Goal: Task Accomplishment & Management: Use online tool/utility

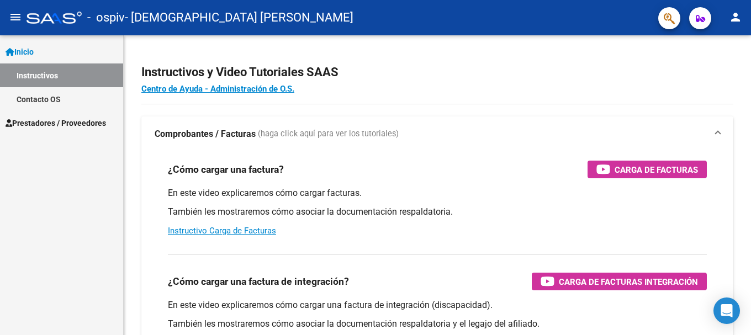
click at [97, 121] on span "Prestadores / Proveedores" at bounding box center [56, 123] width 100 height 12
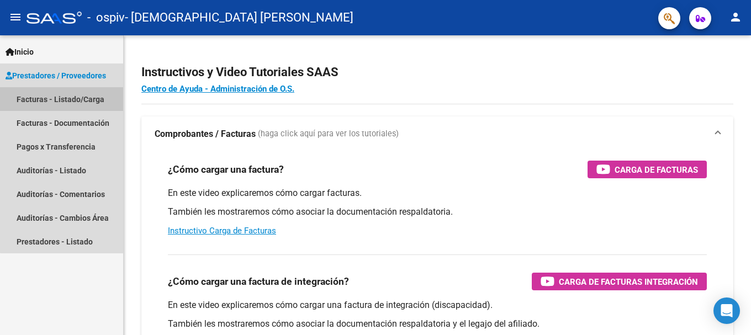
click at [85, 98] on link "Facturas - Listado/Carga" at bounding box center [61, 99] width 123 height 24
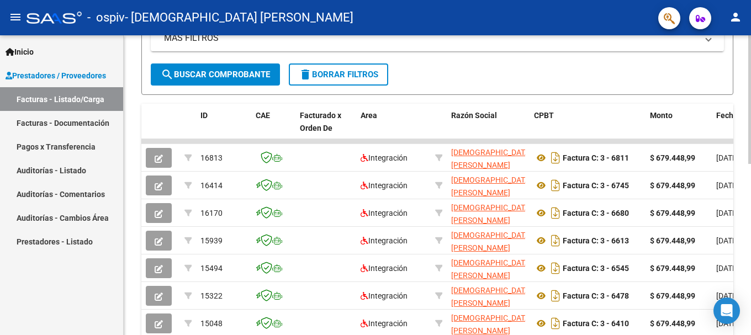
scroll to position [241, 0]
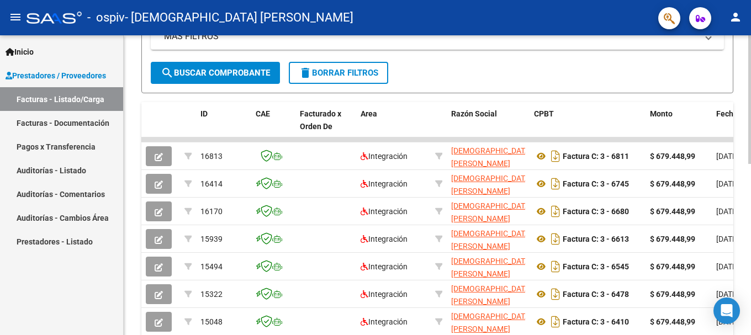
click at [740, 187] on div "Video tutorial PRESTADORES -> Listado de CPBTs Emitidos por Prestadores / Prove…" at bounding box center [439, 139] width 630 height 691
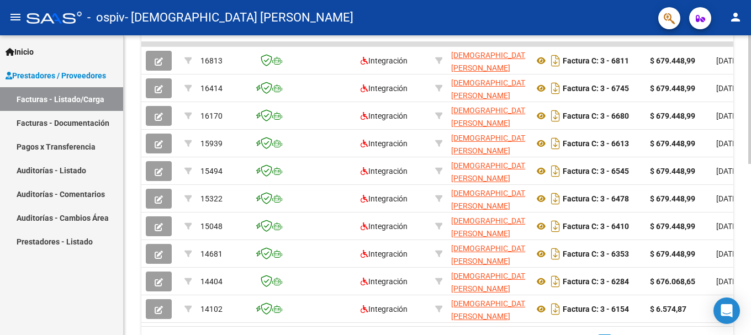
scroll to position [400, 0]
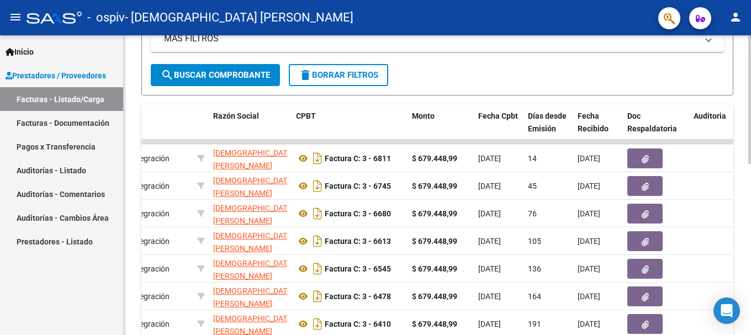
scroll to position [221, 0]
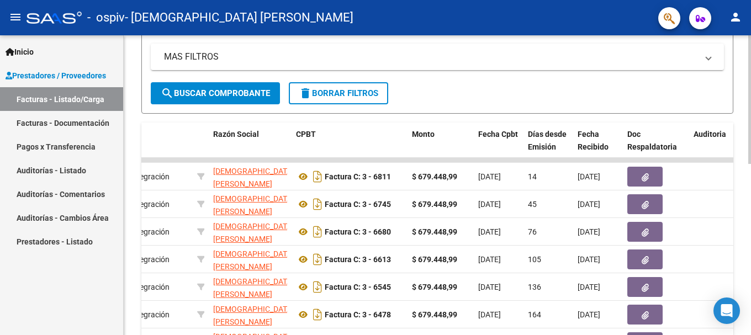
click at [750, 183] on div at bounding box center [749, 196] width 3 height 129
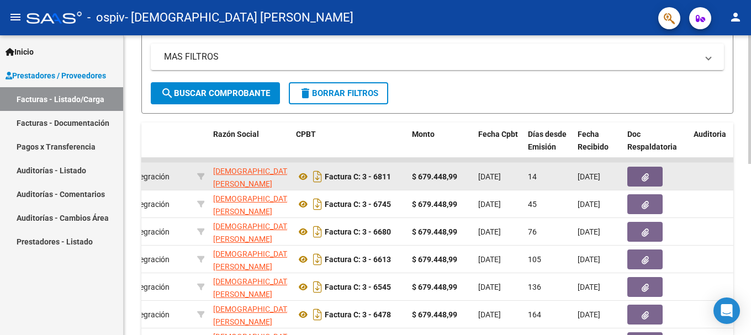
click at [650, 177] on button "button" at bounding box center [644, 177] width 35 height 20
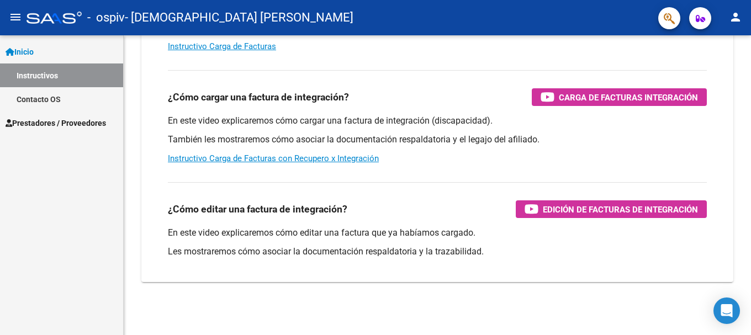
scroll to position [184, 0]
click at [51, 121] on span "Prestadores / Proveedores" at bounding box center [56, 123] width 100 height 12
click at [100, 121] on span "Prestadores / Proveedores" at bounding box center [56, 123] width 100 height 12
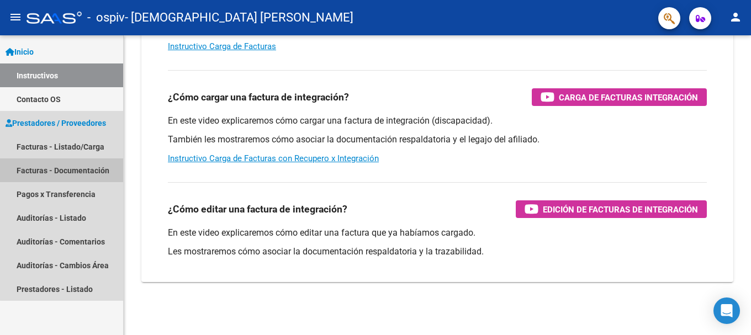
click at [81, 169] on link "Facturas - Documentación" at bounding box center [61, 170] width 123 height 24
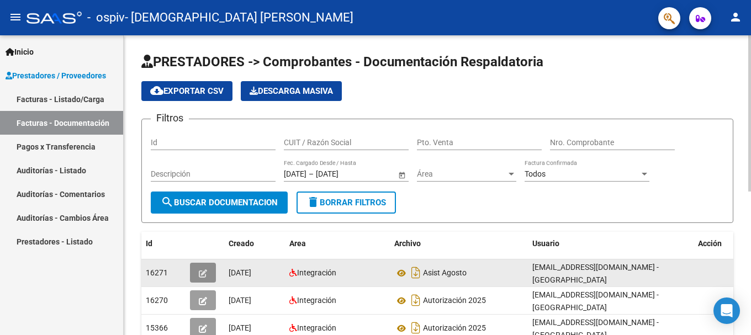
click at [203, 270] on icon "button" at bounding box center [203, 273] width 8 height 8
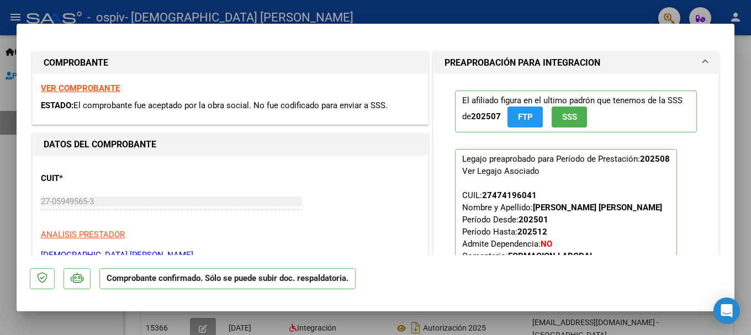
click at [90, 89] on strong "VER COMPROBANTE" at bounding box center [80, 88] width 79 height 10
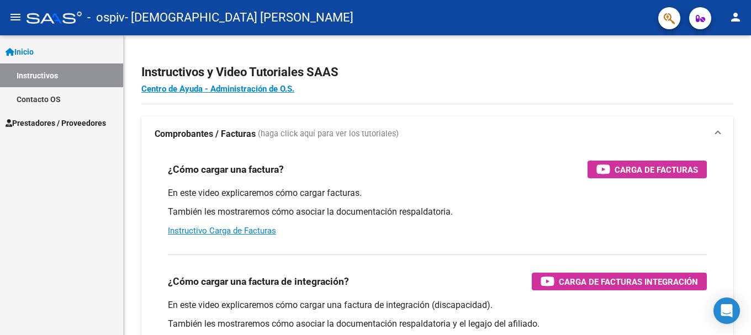
click at [36, 125] on span "Prestadores / Proveedores" at bounding box center [56, 123] width 100 height 12
click at [83, 125] on span "Prestadores / Proveedores" at bounding box center [56, 123] width 100 height 12
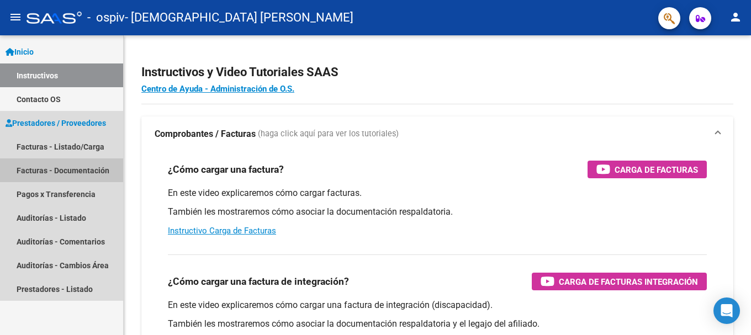
click at [78, 164] on link "Facturas - Documentación" at bounding box center [61, 170] width 123 height 24
